Goal: Transaction & Acquisition: Purchase product/service

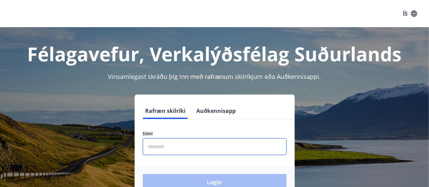
click at [165, 149] on input "phone" at bounding box center [215, 146] width 144 height 17
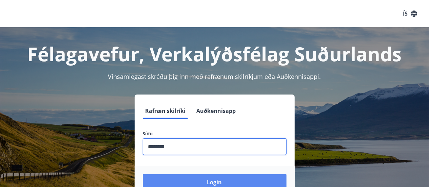
type input "********"
click at [188, 180] on button "Login" at bounding box center [215, 182] width 144 height 16
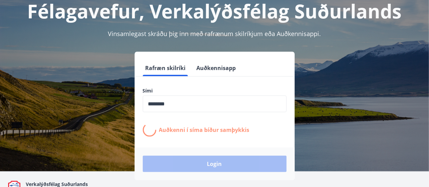
scroll to position [43, 0]
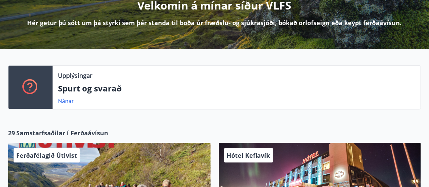
scroll to position [101, 0]
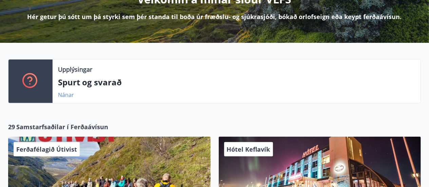
click at [66, 95] on link "Nánar" at bounding box center [66, 94] width 16 height 7
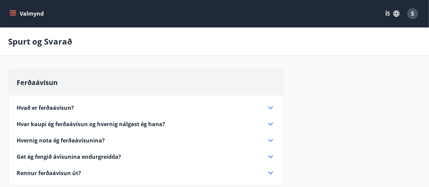
click at [272, 124] on icon at bounding box center [271, 124] width 5 height 3
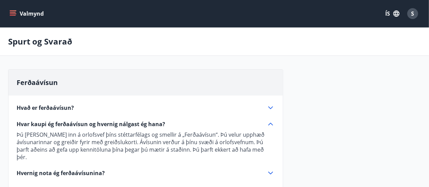
click at [270, 171] on icon at bounding box center [271, 172] width 5 height 3
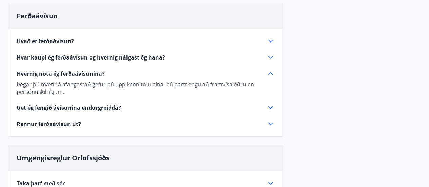
scroll to position [68, 0]
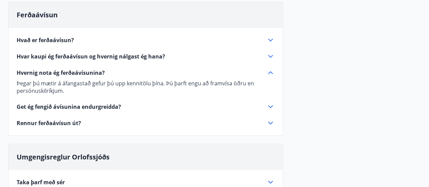
click at [273, 122] on icon at bounding box center [271, 123] width 8 height 8
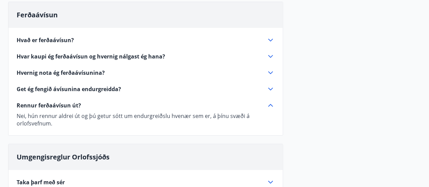
click at [273, 122] on p "Nei, hún rennur aldrei út og þú getur sótt um endurgreiðslu hvenær sem er, á þí…" at bounding box center [146, 119] width 258 height 15
click at [272, 103] on icon at bounding box center [271, 105] width 8 height 8
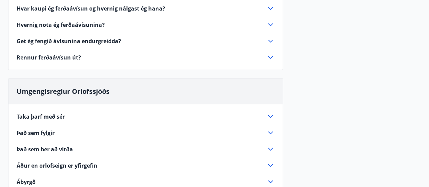
scroll to position [0, 0]
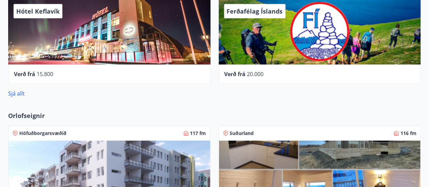
scroll to position [329, 0]
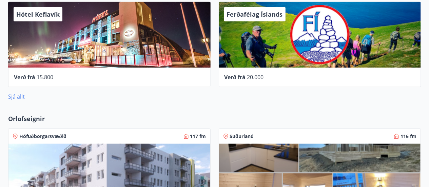
click at [16, 97] on link "Sjá allt" at bounding box center [16, 96] width 17 height 7
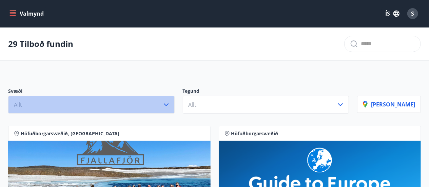
click at [169, 105] on icon "button" at bounding box center [166, 104] width 5 height 3
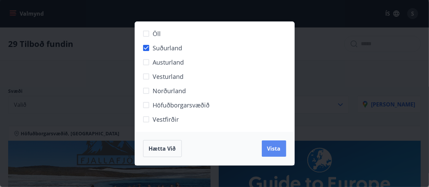
click at [271, 149] on span "Vista" at bounding box center [274, 148] width 14 height 7
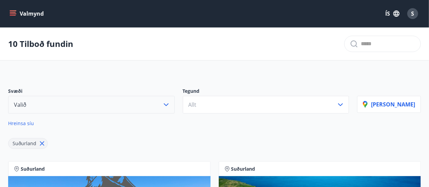
click at [13, 12] on icon "menu" at bounding box center [13, 12] width 6 height 1
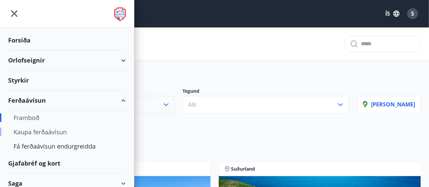
click at [51, 130] on div "Kaupa ferðaávísun" at bounding box center [67, 132] width 107 height 14
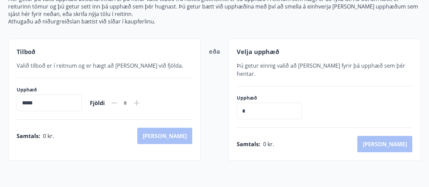
scroll to position [89, 0]
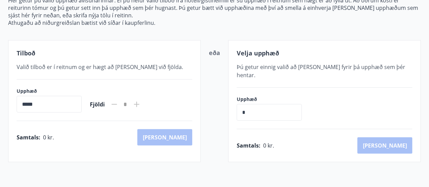
click at [245, 110] on input "*" at bounding box center [269, 112] width 65 height 17
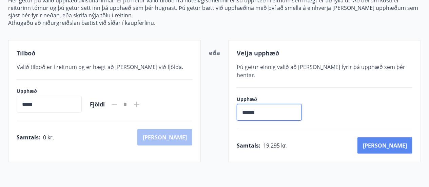
type input "******"
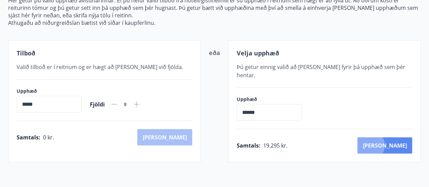
click at [399, 137] on button "[PERSON_NAME]" at bounding box center [385, 145] width 55 height 16
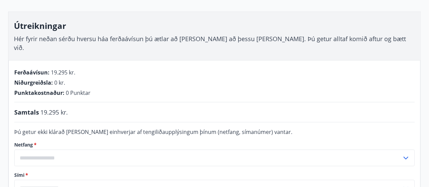
scroll to position [107, 0]
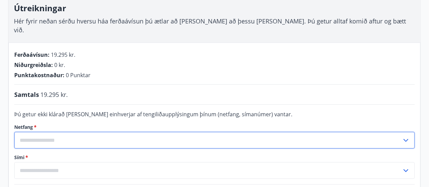
click at [43, 132] on input "text" at bounding box center [208, 140] width 388 height 17
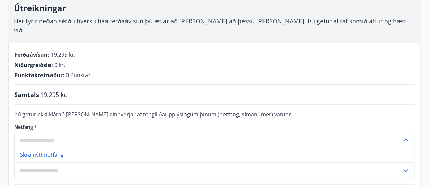
click at [162, 138] on input "text" at bounding box center [208, 140] width 388 height 17
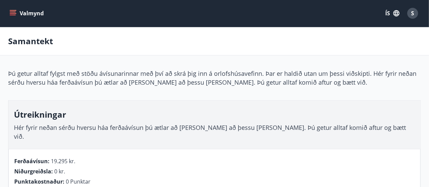
scroll to position [0, 0]
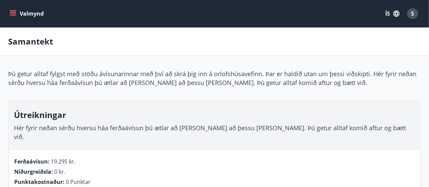
click at [416, 16] on div "S" at bounding box center [413, 13] width 11 height 11
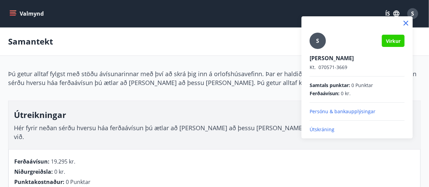
click at [354, 113] on p "Persónu & bankaupplýsingar" at bounding box center [357, 111] width 95 height 7
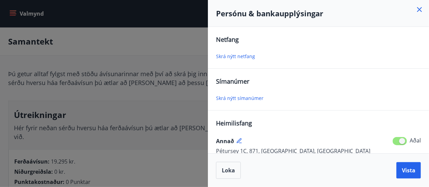
click at [242, 55] on span "Skrá nýtt netfang" at bounding box center [235, 56] width 39 height 6
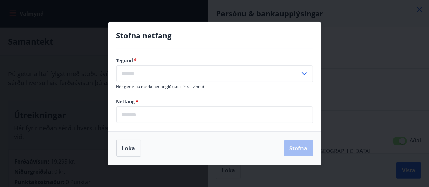
click at [127, 115] on input "email" at bounding box center [214, 114] width 197 height 17
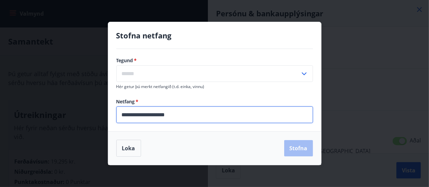
type input "**********"
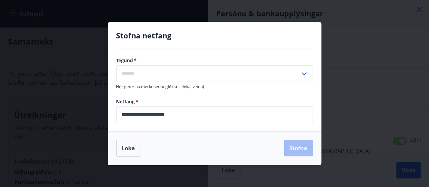
click at [305, 74] on icon at bounding box center [304, 73] width 5 height 3
click at [259, 90] on li "Heima" at bounding box center [215, 88] width 196 height 12
type input "*****"
click at [297, 147] on button "Stofna" at bounding box center [298, 148] width 29 height 16
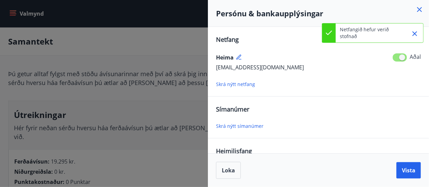
click at [246, 125] on span "Skrá nýtt símanúmer" at bounding box center [240, 126] width 48 height 6
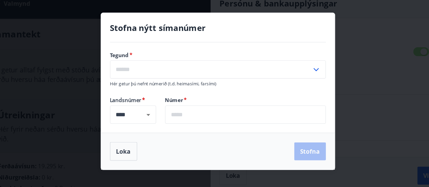
click at [306, 72] on icon at bounding box center [304, 74] width 8 height 8
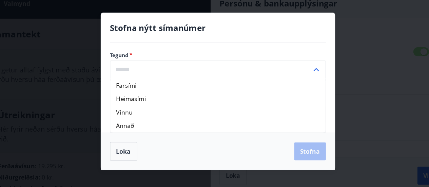
click at [180, 93] on li "Farsími" at bounding box center [215, 88] width 196 height 12
type input "*******"
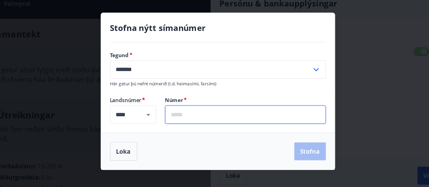
click at [184, 117] on input "text" at bounding box center [240, 114] width 147 height 17
type input "*******"
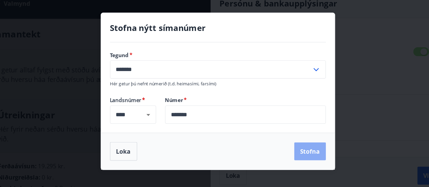
click at [297, 147] on button "Stofna" at bounding box center [298, 148] width 29 height 16
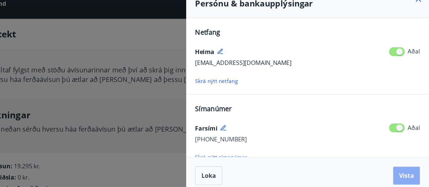
click at [409, 170] on span "Vista" at bounding box center [409, 169] width 14 height 7
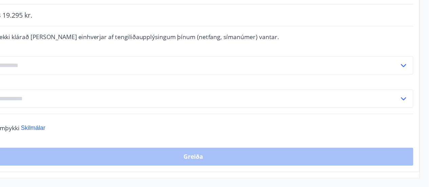
scroll to position [172, 0]
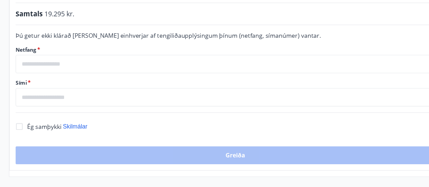
click at [67, 67] on input "text" at bounding box center [208, 75] width 388 height 17
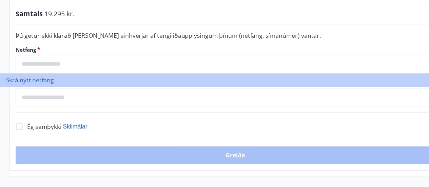
click at [46, 83] on li "Skrá nýtt netfang" at bounding box center [200, 89] width 401 height 12
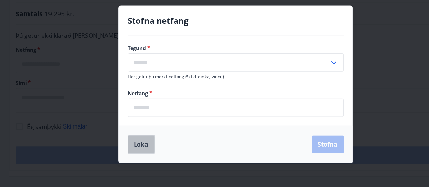
click at [125, 143] on button "Loka" at bounding box center [128, 148] width 25 height 17
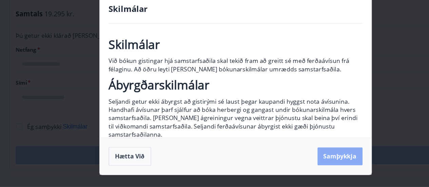
click at [308, 160] on button "Samþykkja" at bounding box center [310, 159] width 41 height 16
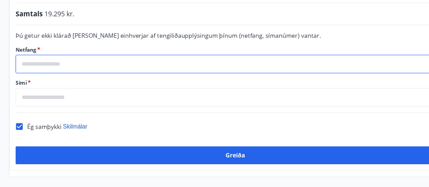
click at [78, 67] on input "text" at bounding box center [208, 75] width 388 height 17
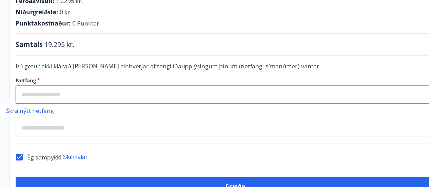
scroll to position [145, 0]
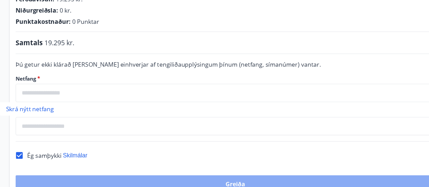
click at [271, 176] on button "Greiða" at bounding box center [214, 184] width 401 height 16
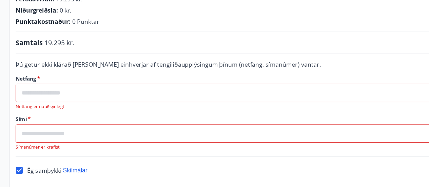
click at [33, 93] on input "text" at bounding box center [208, 101] width 388 height 17
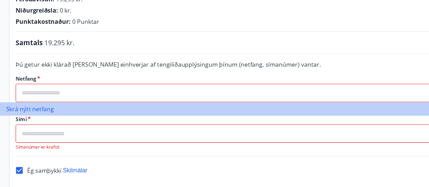
click at [30, 110] on li "Skrá nýtt netfang" at bounding box center [200, 116] width 401 height 12
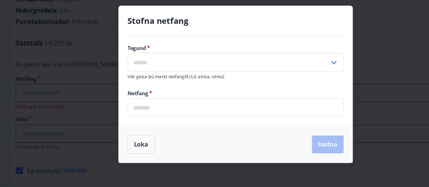
click at [304, 74] on icon at bounding box center [304, 73] width 5 height 3
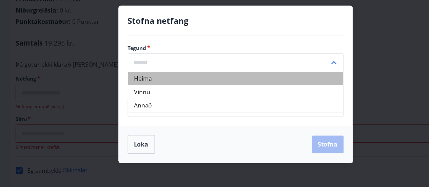
click at [146, 93] on li "Heima" at bounding box center [215, 88] width 196 height 12
type input "*****"
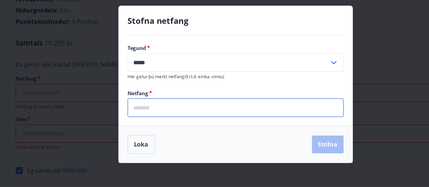
click at [138, 117] on input "email" at bounding box center [214, 114] width 197 height 17
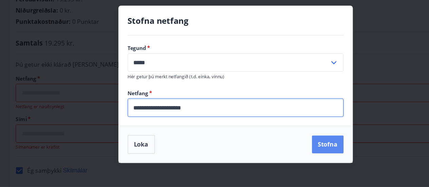
type input "**********"
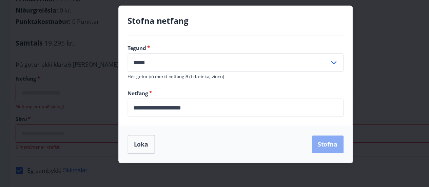
click at [299, 147] on button "Stofna" at bounding box center [298, 148] width 29 height 16
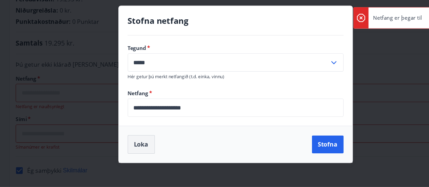
click at [127, 148] on button "Loka" at bounding box center [128, 148] width 25 height 17
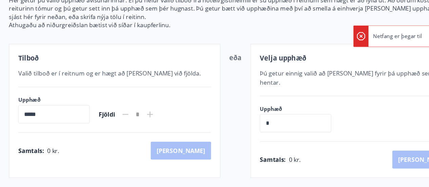
scroll to position [102, 0]
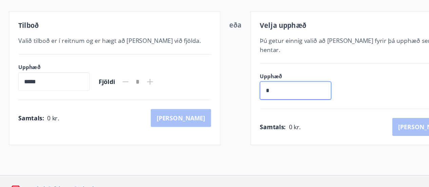
click at [251, 91] on input "*" at bounding box center [269, 99] width 65 height 17
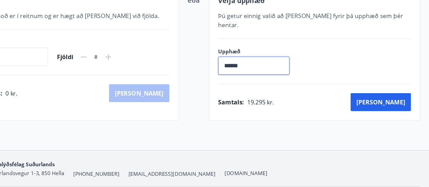
scroll to position [125, 0]
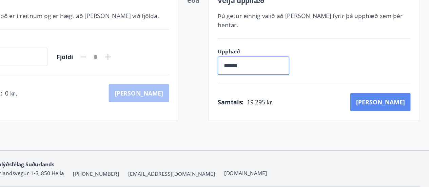
type input "******"
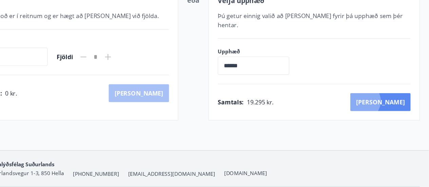
click at [399, 101] on button "[PERSON_NAME]" at bounding box center [385, 109] width 55 height 16
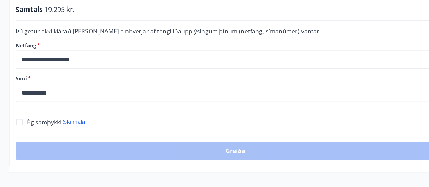
scroll to position [178, 0]
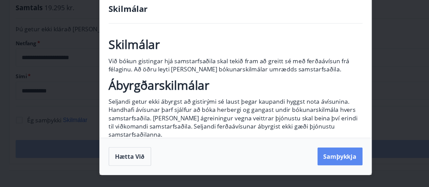
click at [305, 159] on button "Samþykkja" at bounding box center [310, 159] width 41 height 16
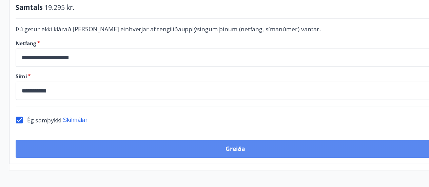
drag, startPoint x: 260, startPoint y: 154, endPoint x: 206, endPoint y: 144, distance: 55.3
click at [206, 144] on div "**********" at bounding box center [214, 68] width 412 height 195
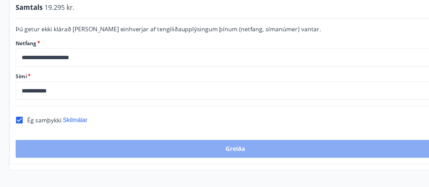
click at [192, 144] on button "Greiða" at bounding box center [214, 152] width 401 height 16
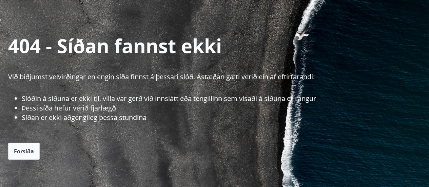
scroll to position [34, 0]
